Goal: Information Seeking & Learning: Learn about a topic

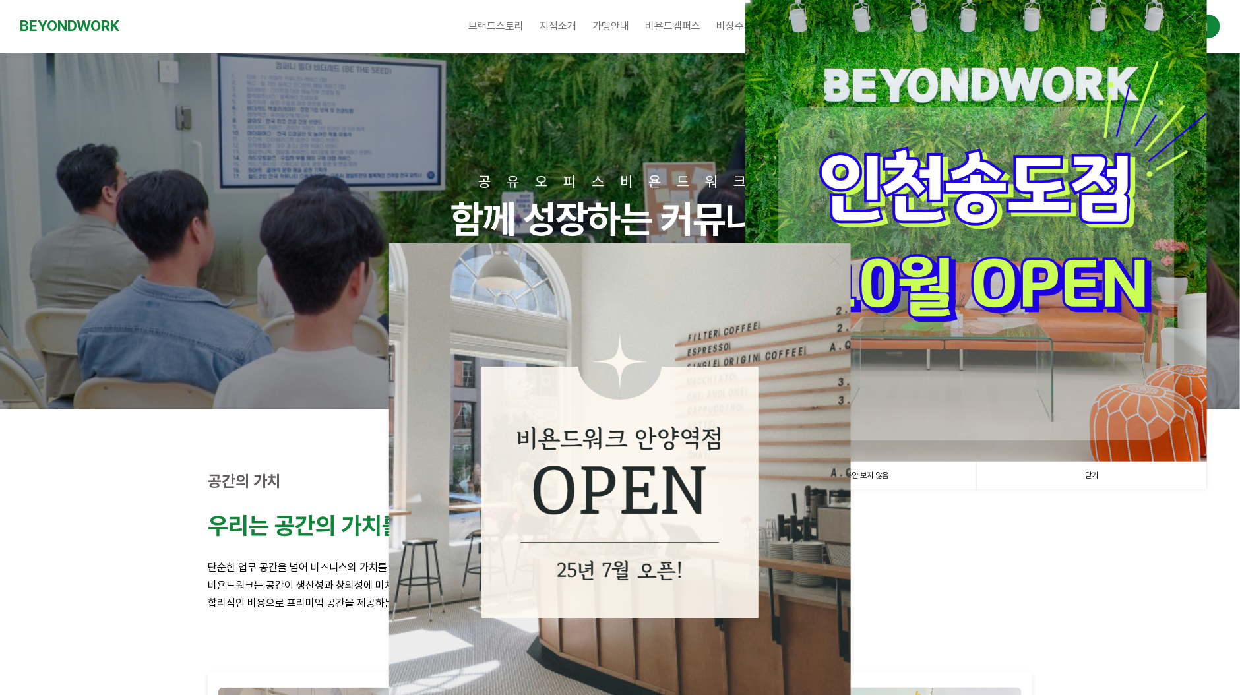
scroll to position [263, 0]
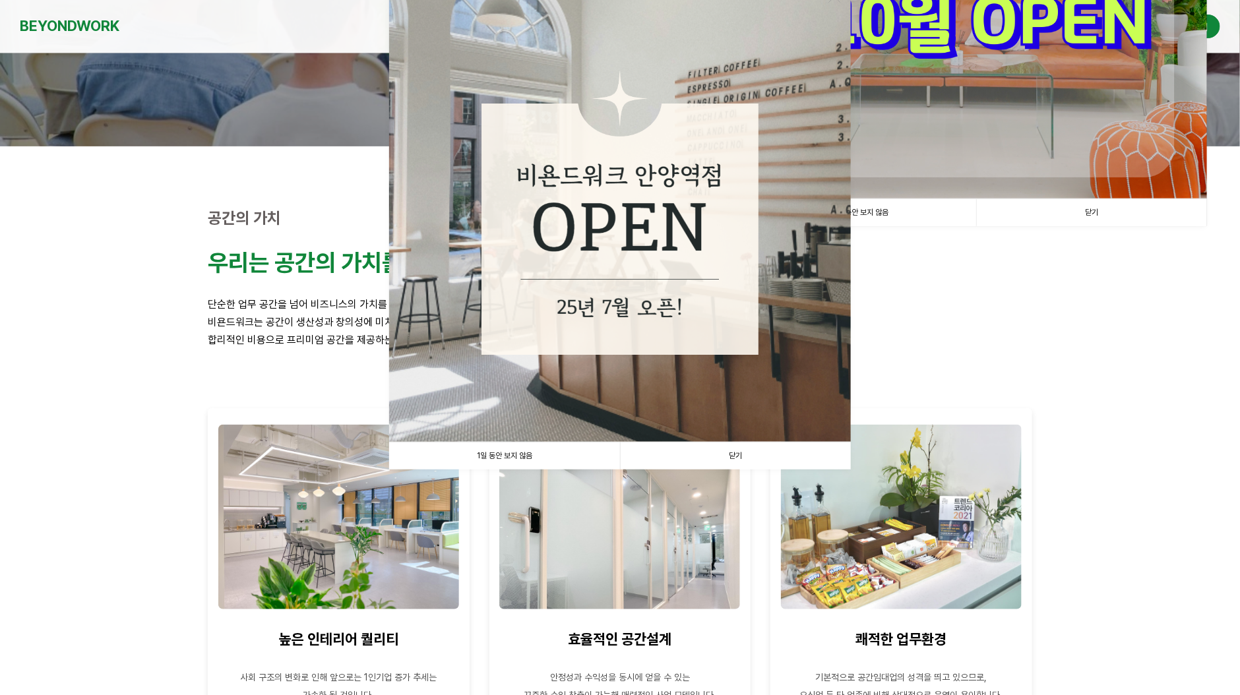
click at [533, 454] on link "1일 동안 보지 않음" at bounding box center [504, 455] width 231 height 27
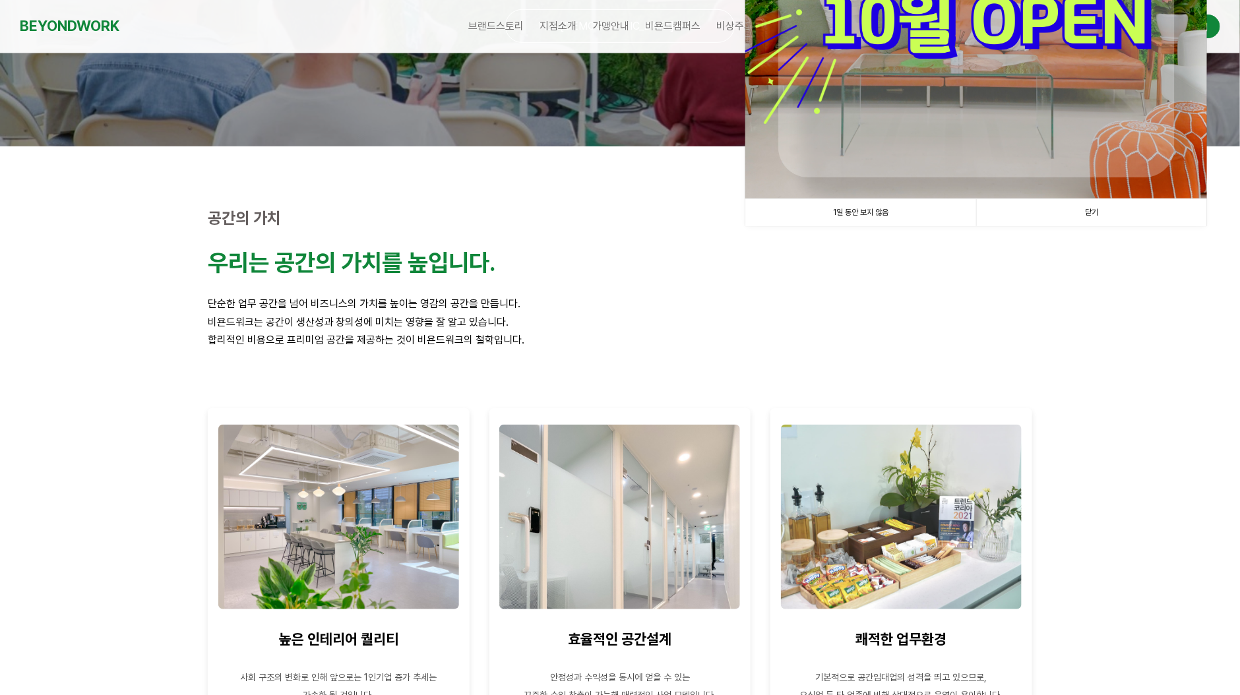
click at [874, 216] on link "1일 동안 보지 않음" at bounding box center [860, 212] width 231 height 27
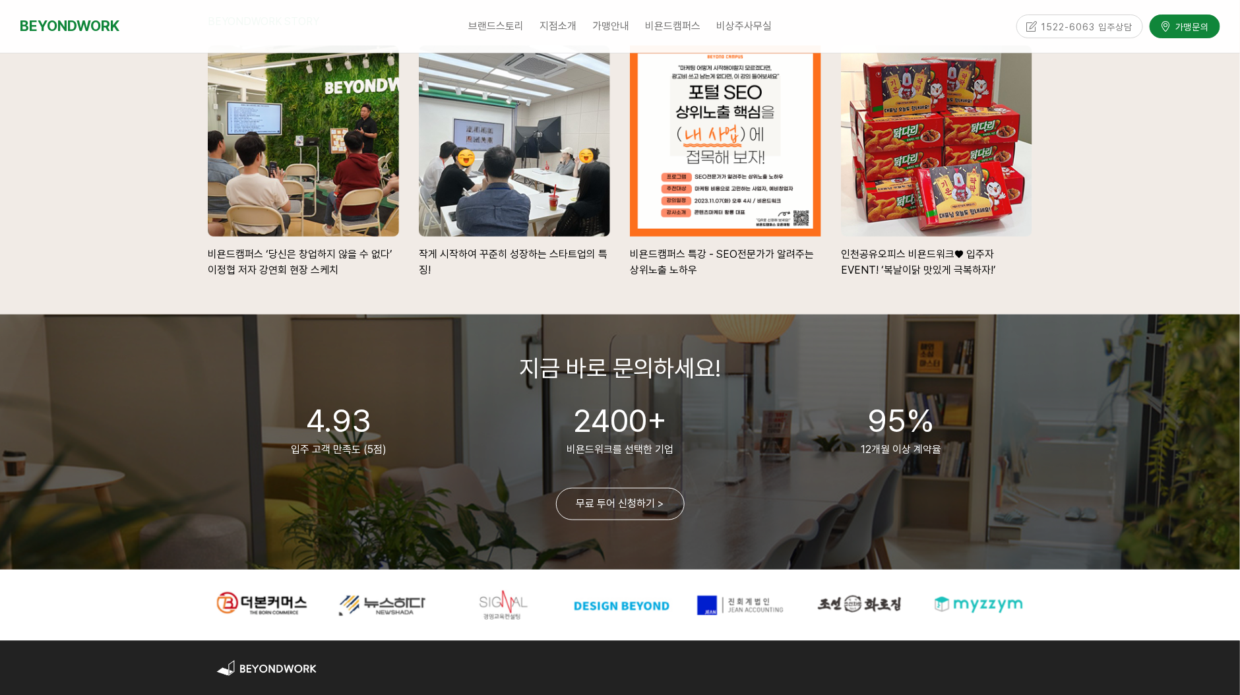
scroll to position [2725, 0]
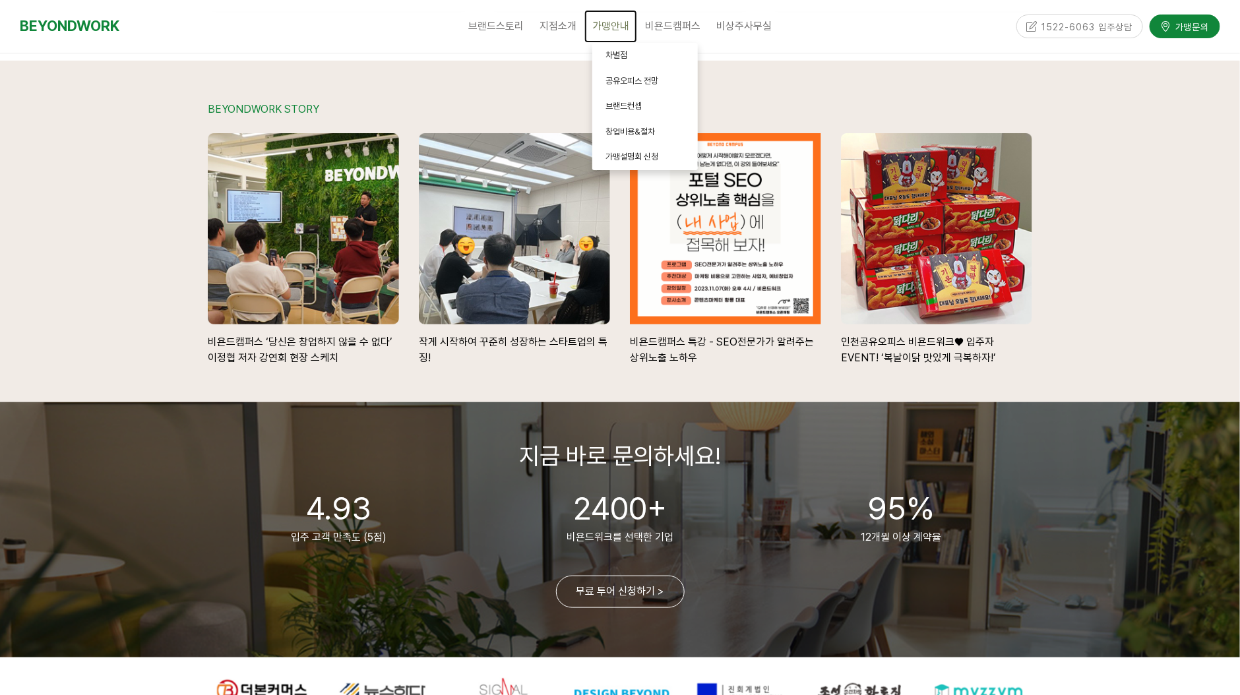
click at [618, 26] on span "가맹안내" at bounding box center [610, 26] width 37 height 13
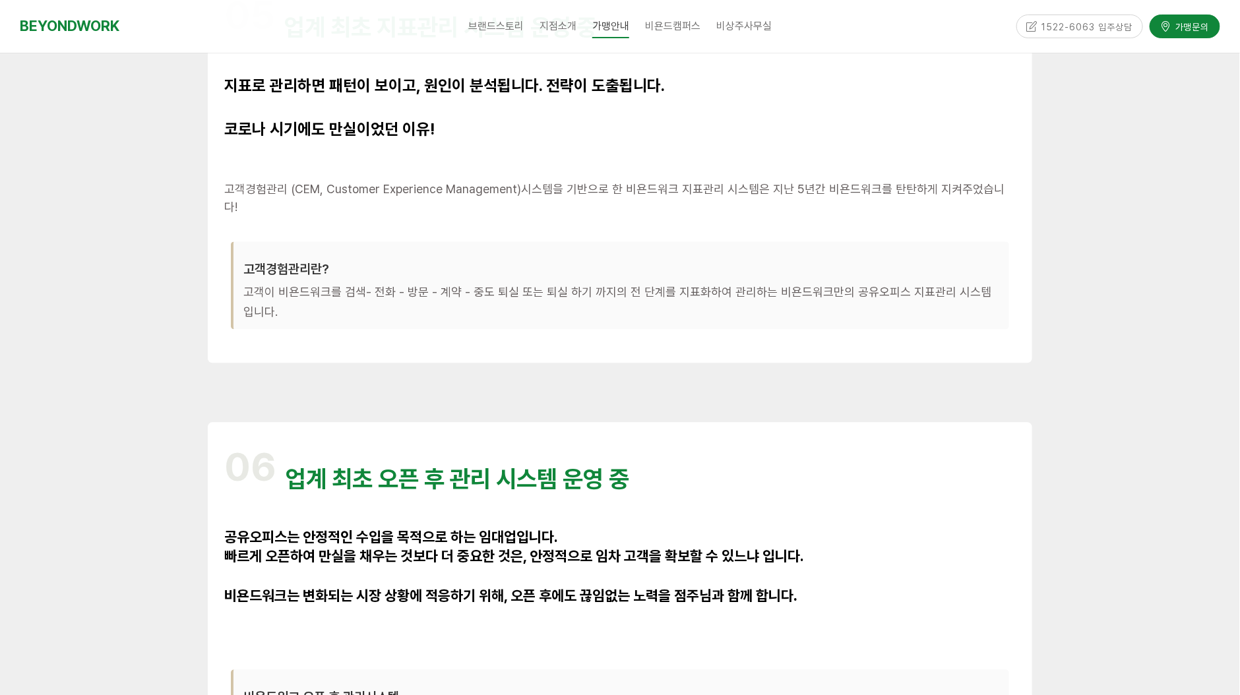
scroll to position [3428, 0]
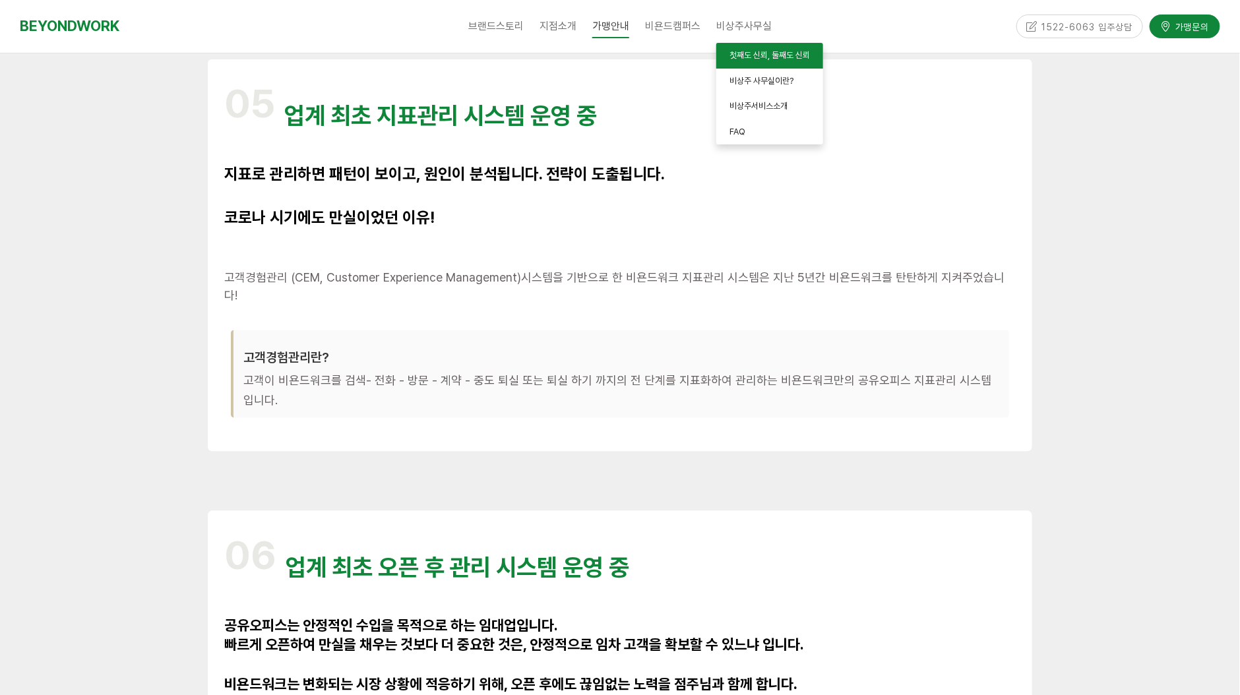
click at [757, 54] on span "첫째도 신뢰, 둘째도 신뢰" at bounding box center [769, 55] width 80 height 10
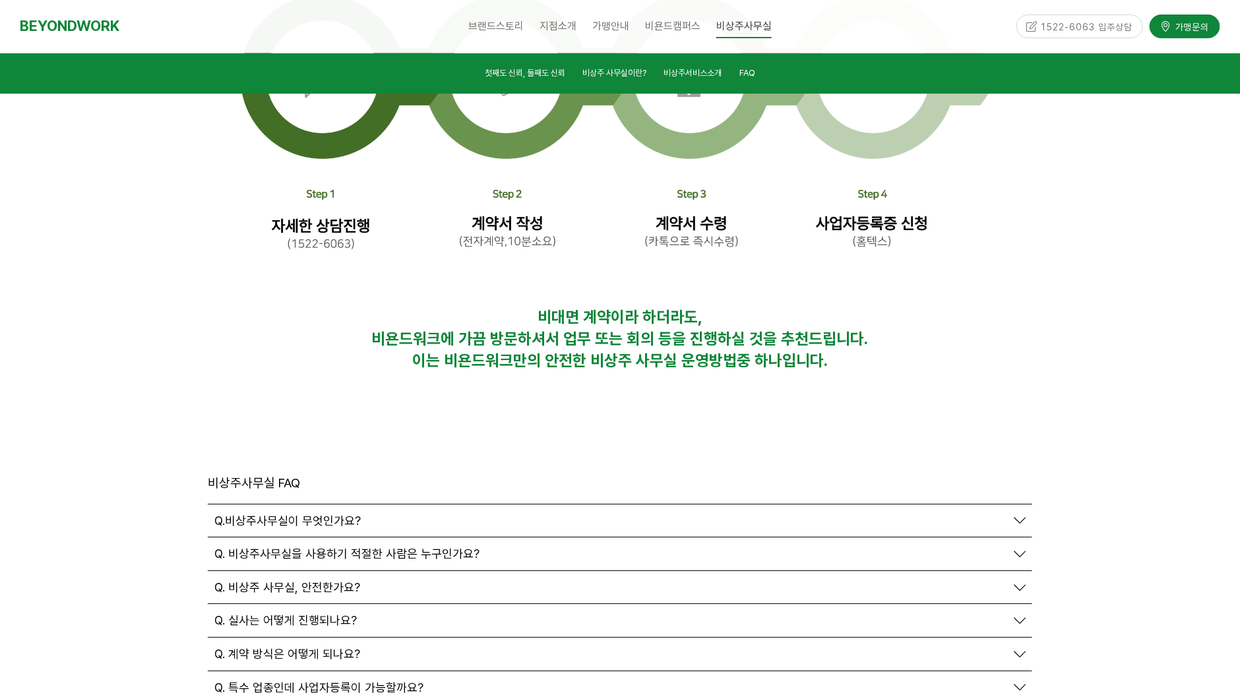
scroll to position [4378, 0]
